Goal: Understand process/instructions

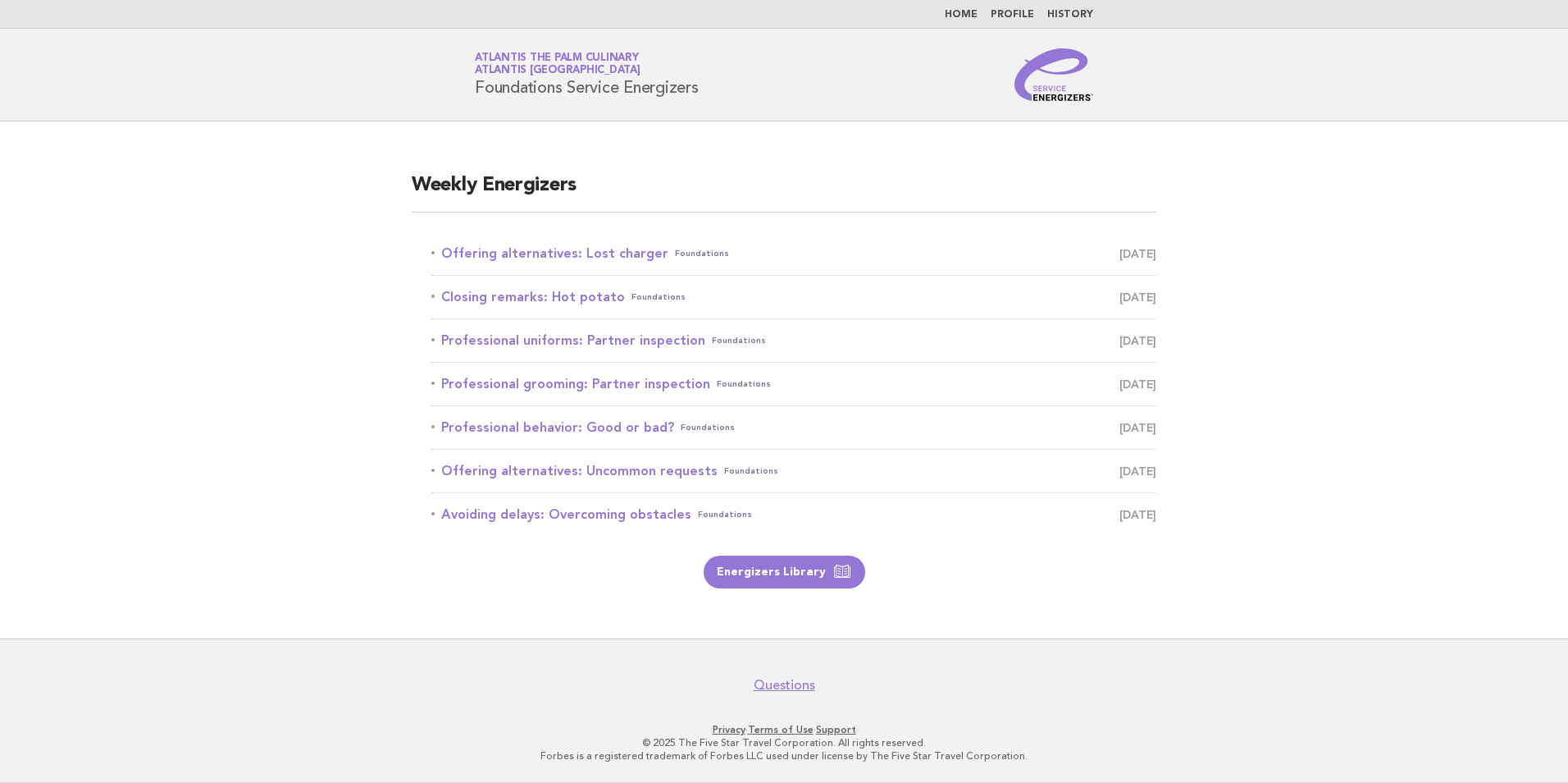
click at [891, 271] on li "Offering alternatives: Lost charger Foundations September 29" at bounding box center [793, 253] width 725 height 43
click at [620, 246] on link "Offering alternatives: Lost charger Foundations September 29" at bounding box center [793, 253] width 725 height 23
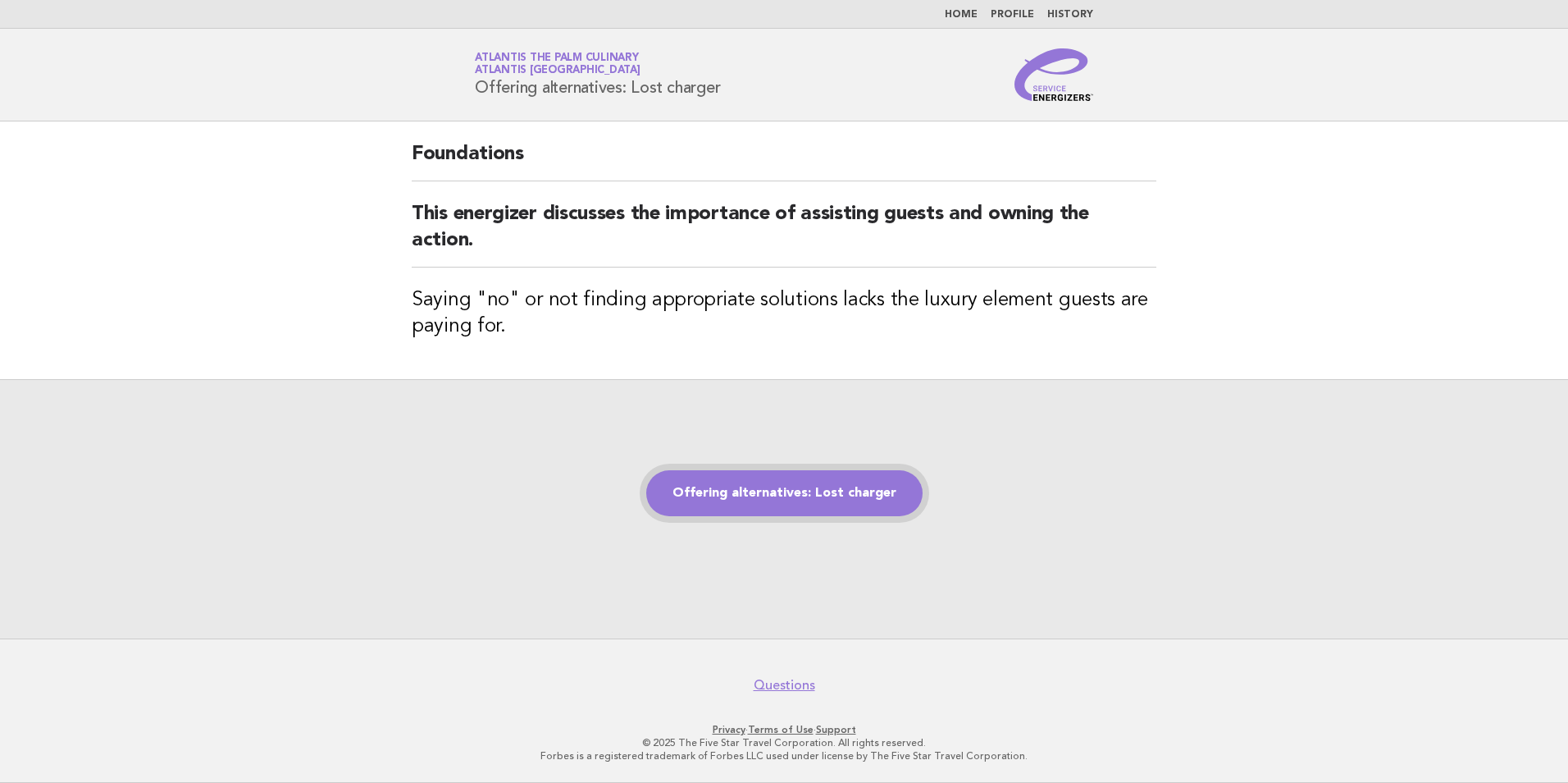
click at [749, 485] on link "Offering alternatives: Lost charger" at bounding box center [784, 493] width 276 height 46
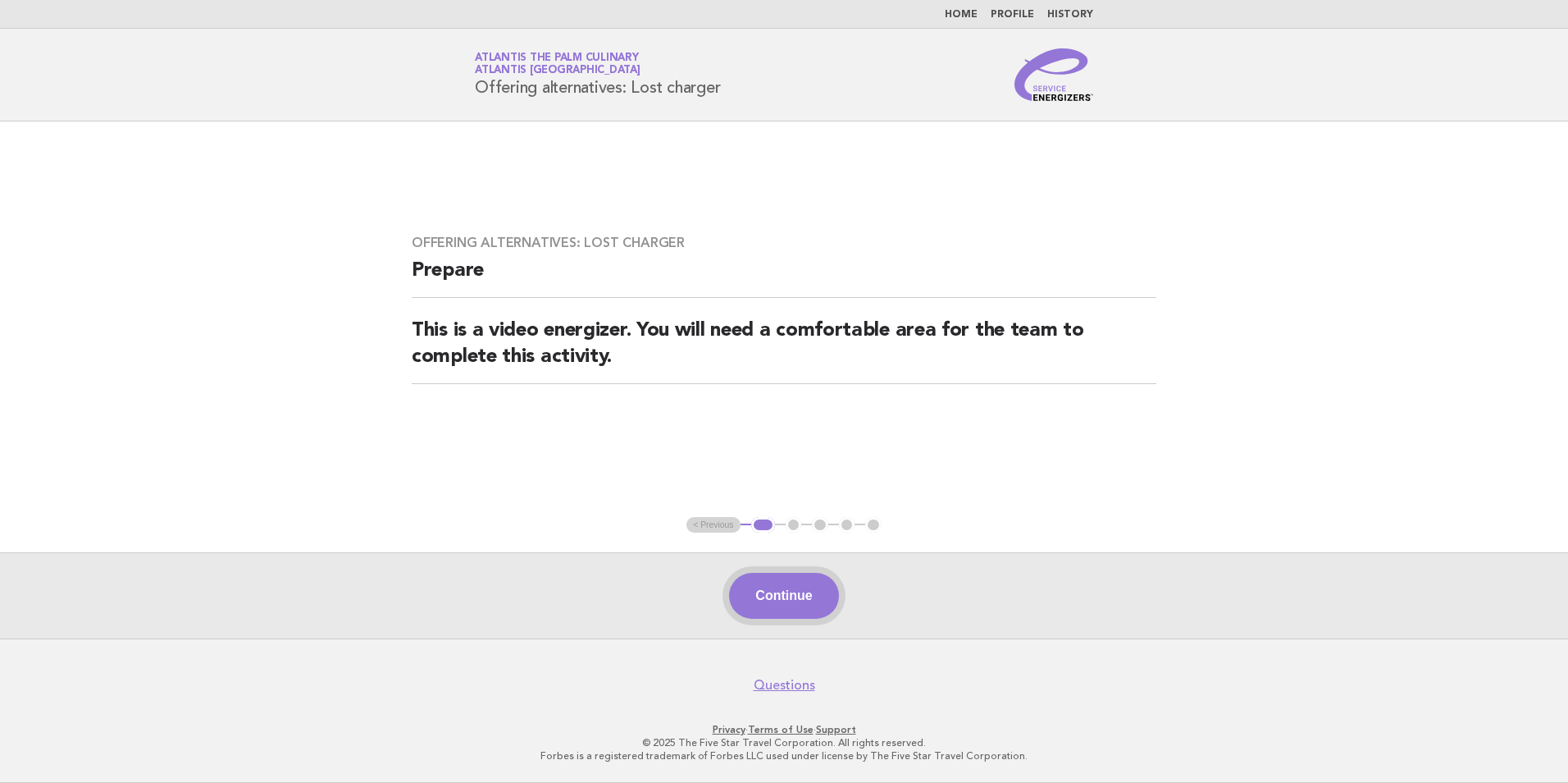
click at [752, 589] on button "Continue" at bounding box center [783, 596] width 109 height 46
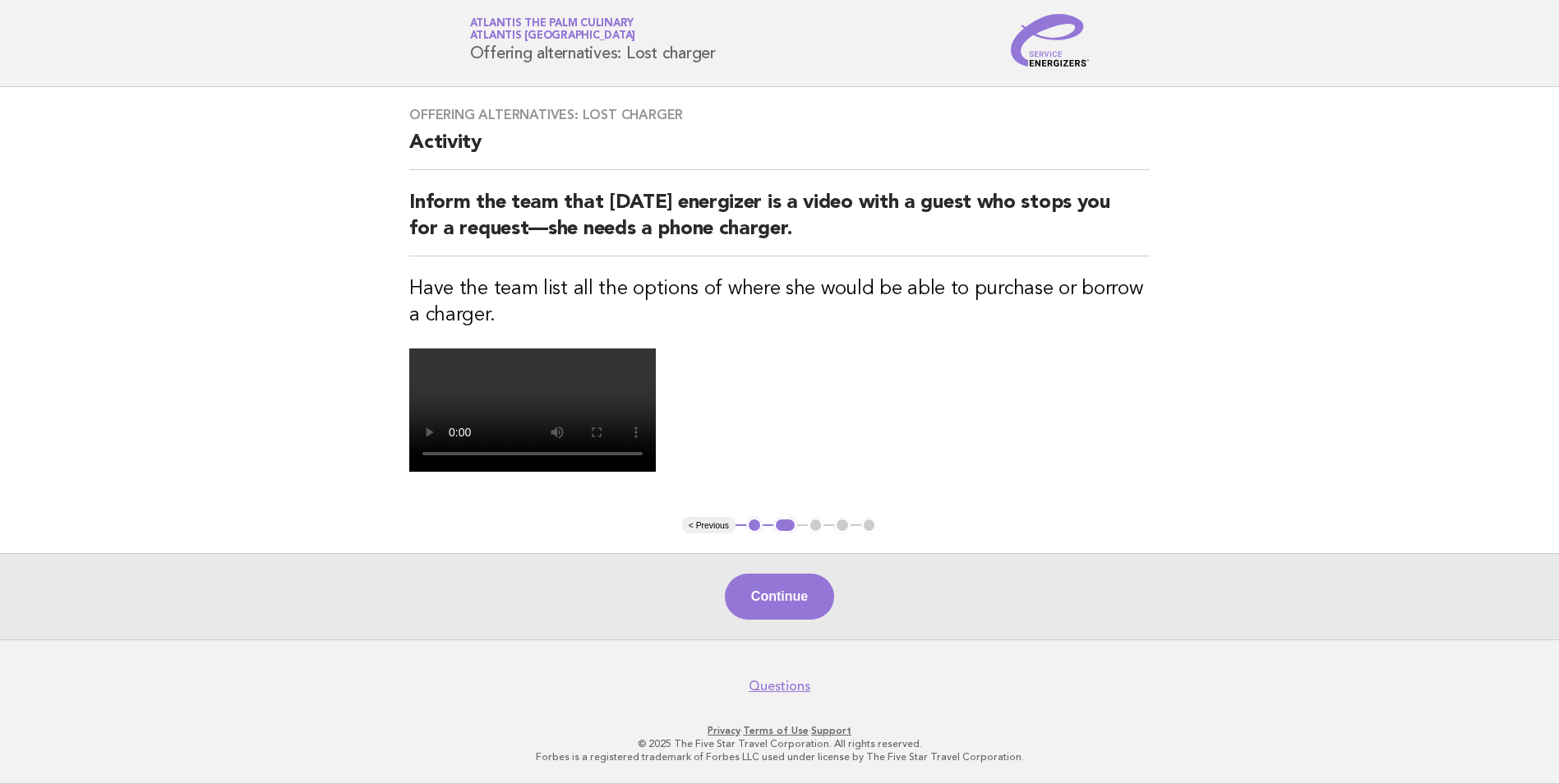
scroll to position [82, 0]
click at [793, 598] on button "Continue" at bounding box center [779, 597] width 109 height 46
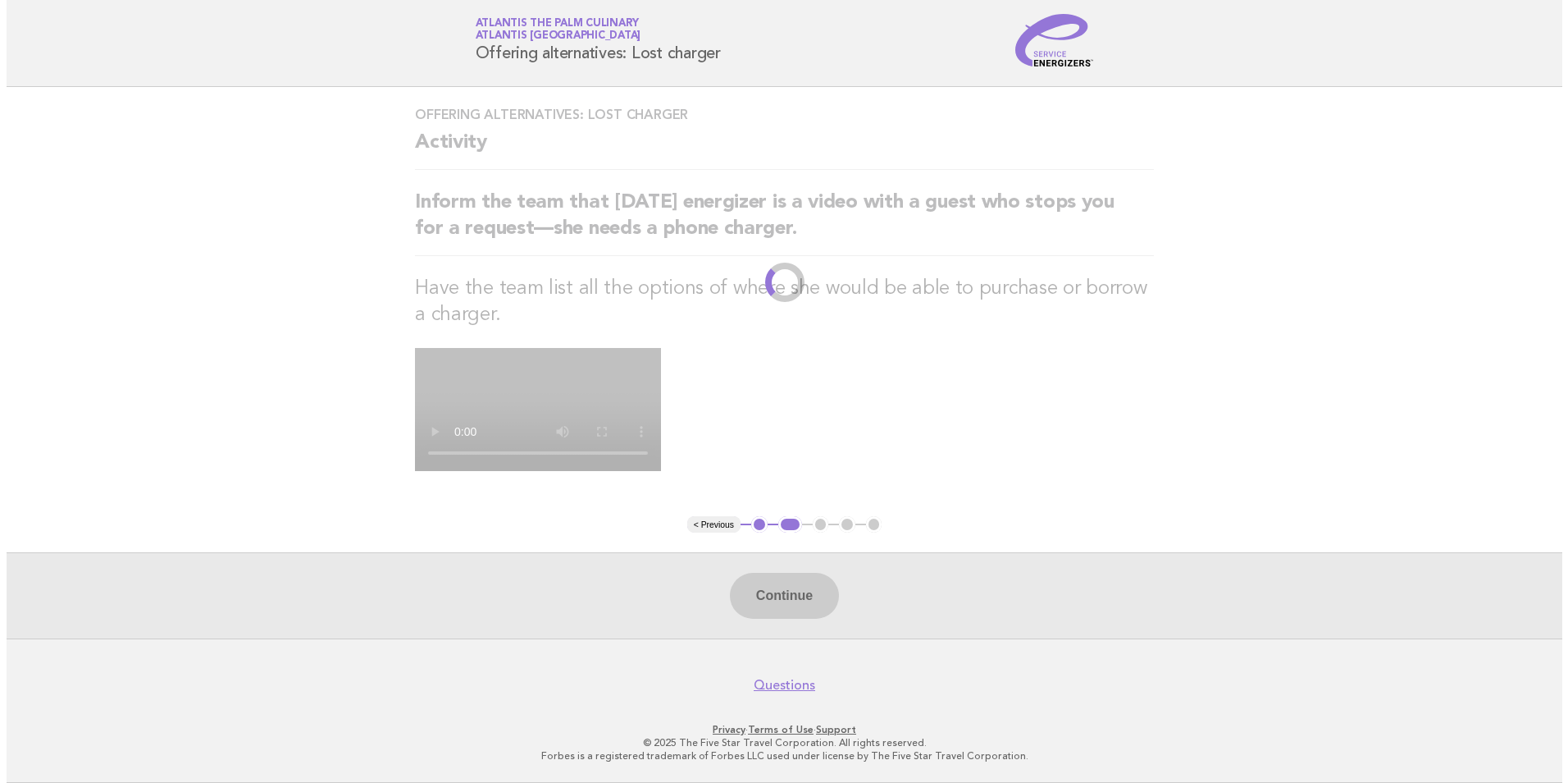
scroll to position [0, 0]
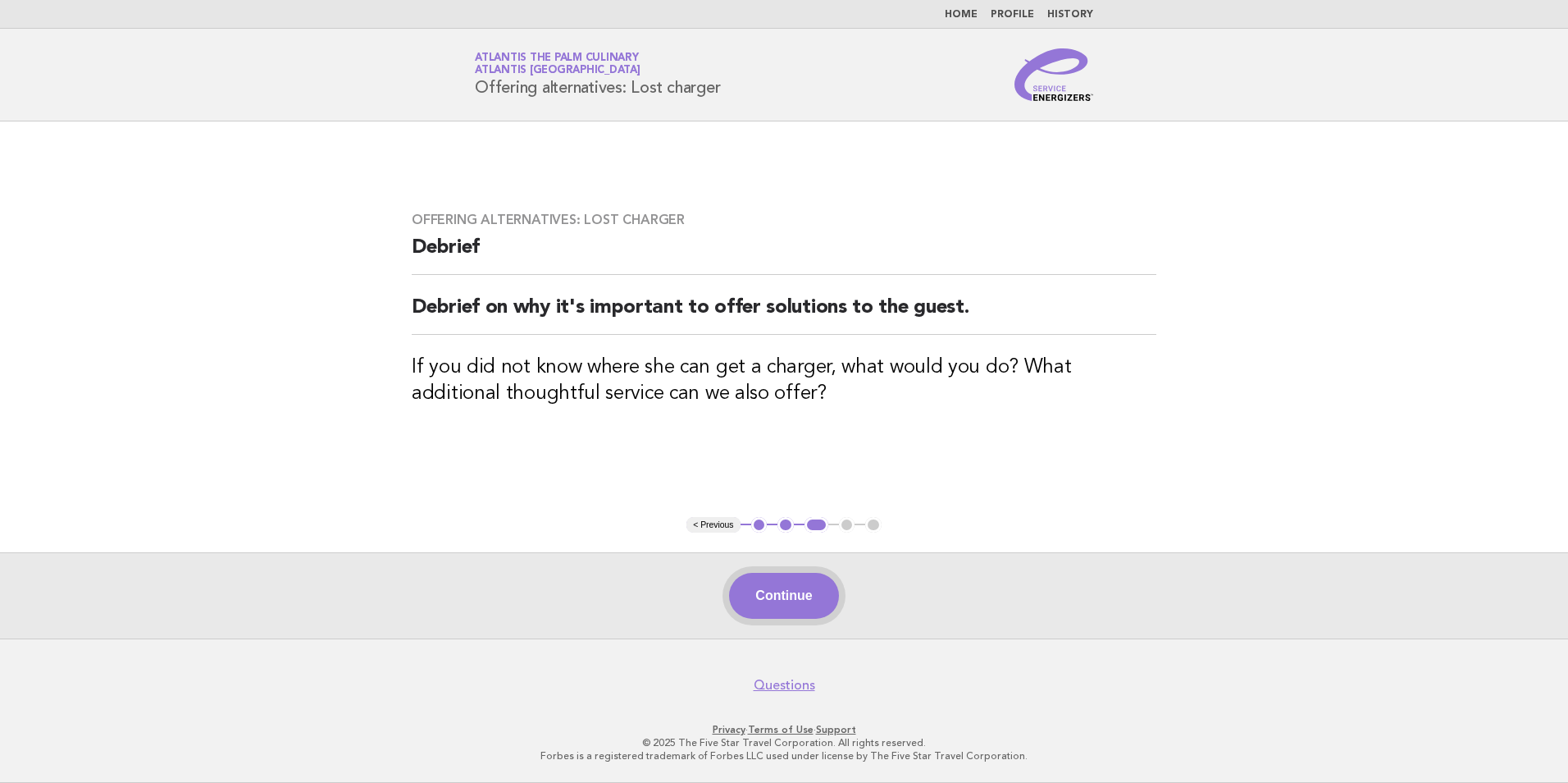
click at [811, 593] on button "Continue" at bounding box center [783, 596] width 109 height 46
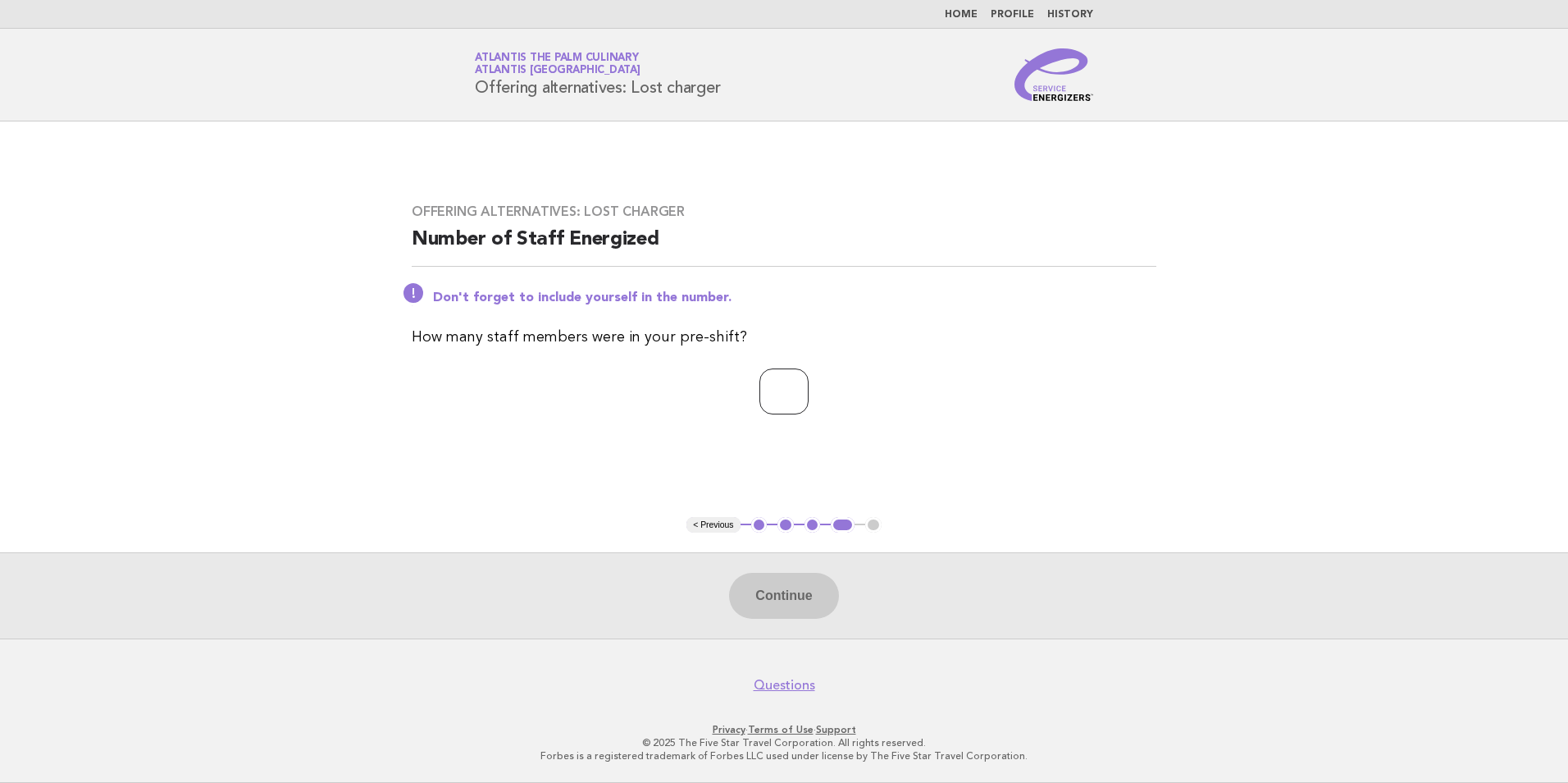
type input "*"
click at [809, 391] on input "*" at bounding box center [784, 391] width 49 height 46
type input "*"
type input "**"
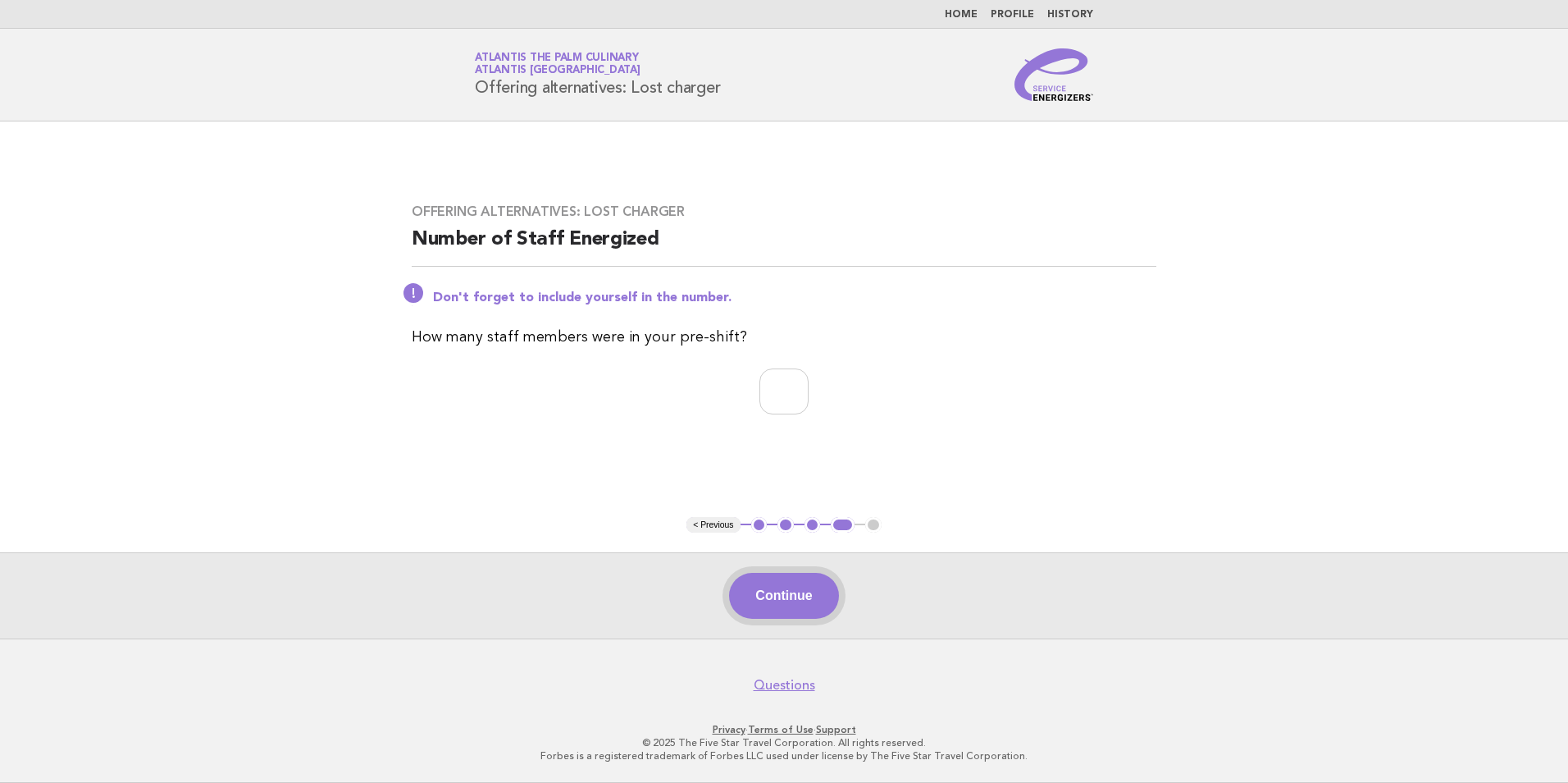
click at [774, 600] on button "Continue" at bounding box center [783, 596] width 109 height 46
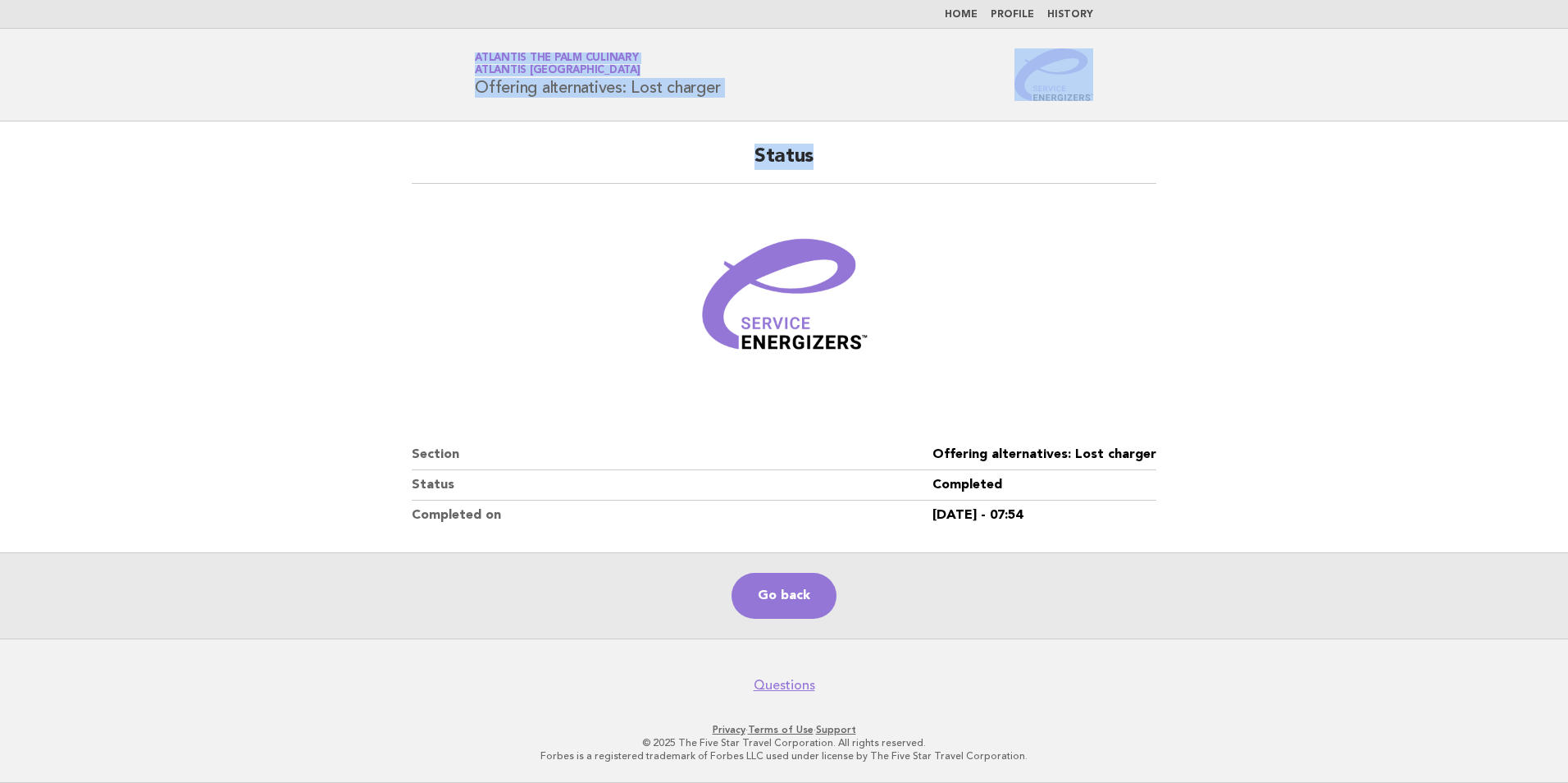
drag, startPoint x: 357, startPoint y: 44, endPoint x: 833, endPoint y: 125, distance: 482.8
click at [833, 125] on body "Home Profile History Service Energizers Atlantis The Palm Culinary Atlantis Dub…" at bounding box center [784, 391] width 1568 height 783
click at [502, 180] on h2 "Status" at bounding box center [784, 164] width 744 height 40
